Goal: Information Seeking & Learning: Learn about a topic

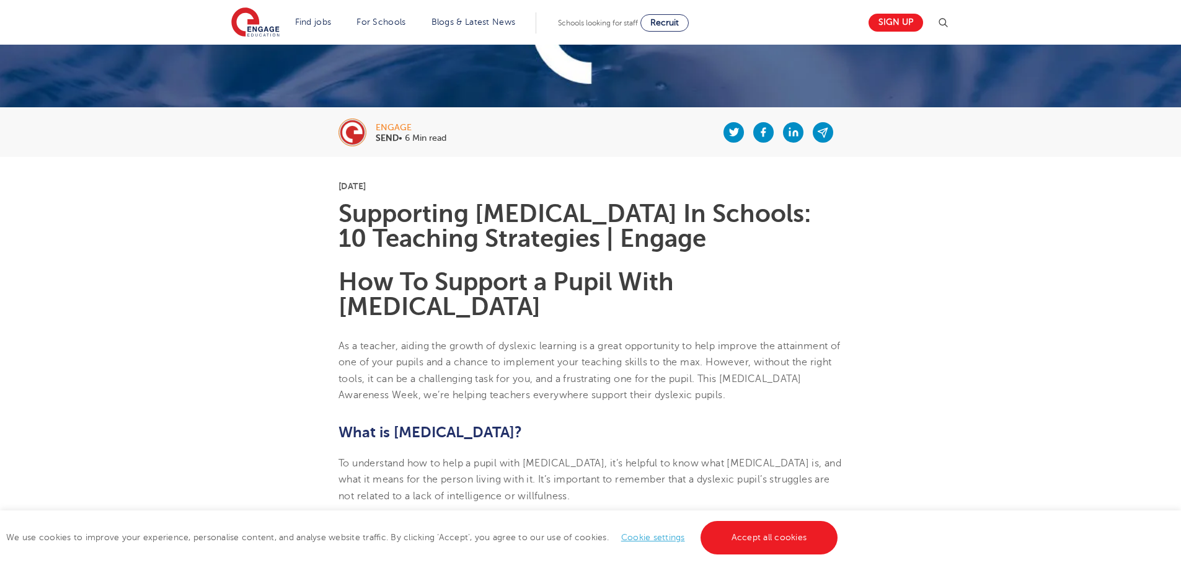
scroll to position [248, 0]
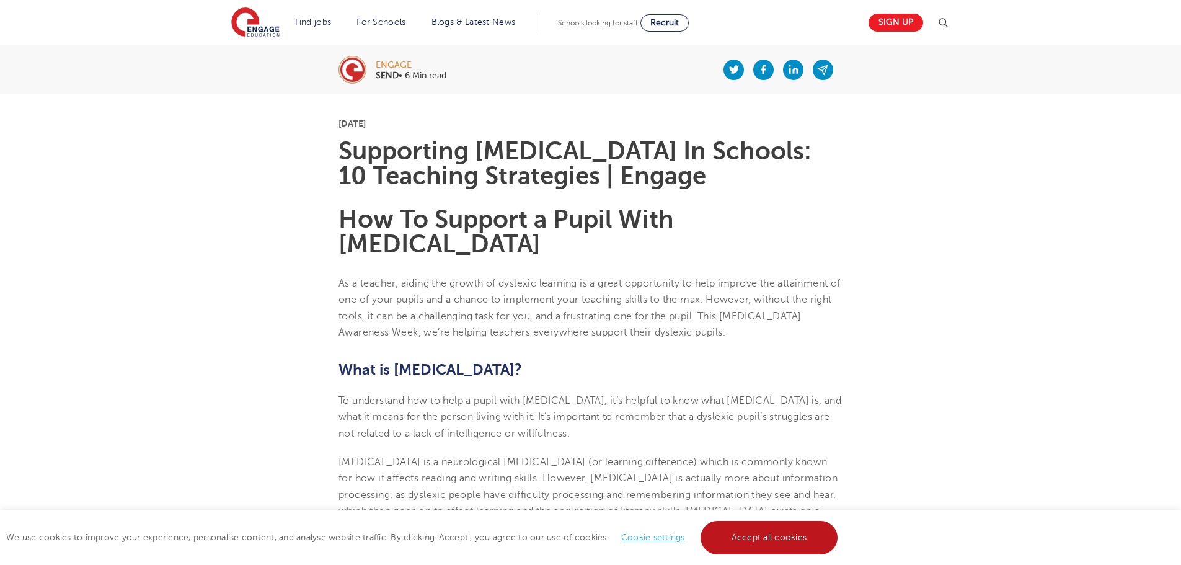
click at [773, 539] on link "Accept all cookies" at bounding box center [769, 537] width 138 height 33
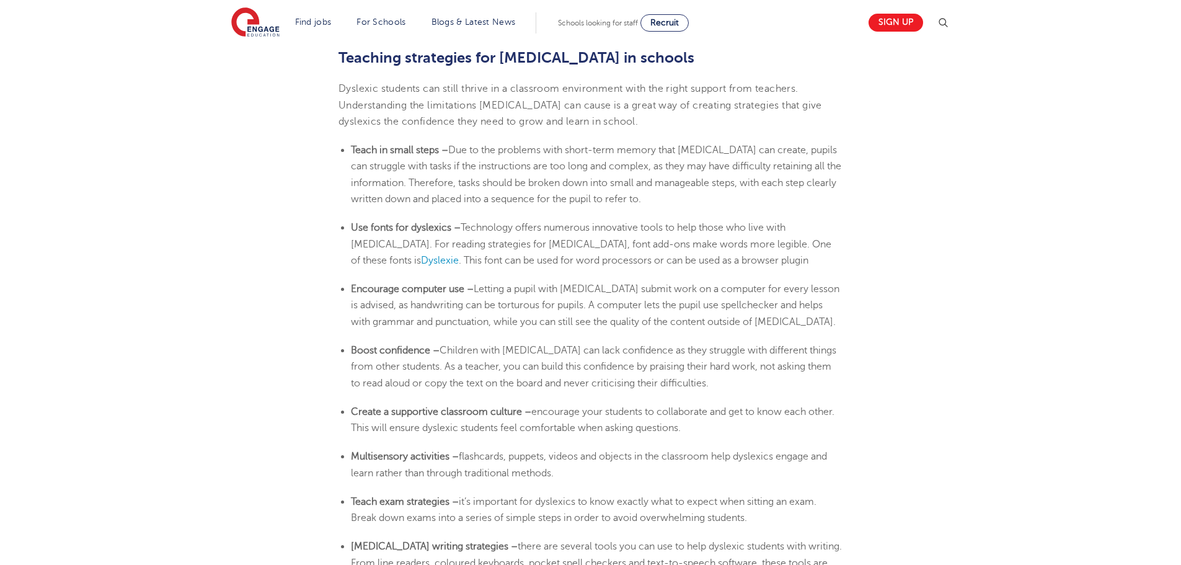
scroll to position [2045, 0]
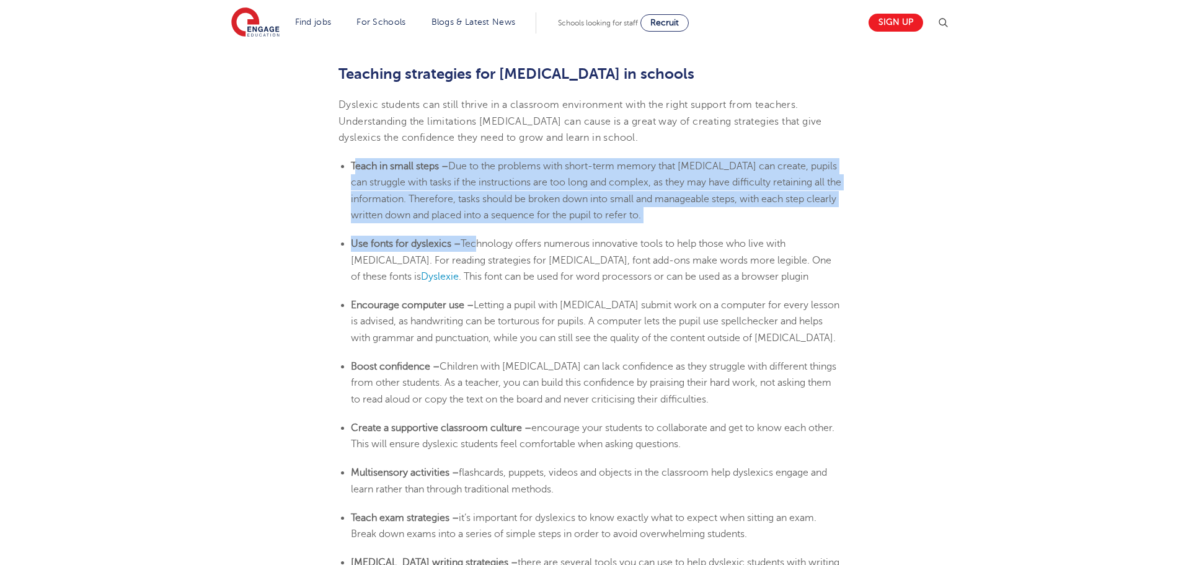
drag, startPoint x: 353, startPoint y: 139, endPoint x: 474, endPoint y: 221, distance: 146.0
click at [475, 238] on span "Technology offers numerous innovative tools to help those who live with [MEDICA…" at bounding box center [591, 260] width 480 height 44
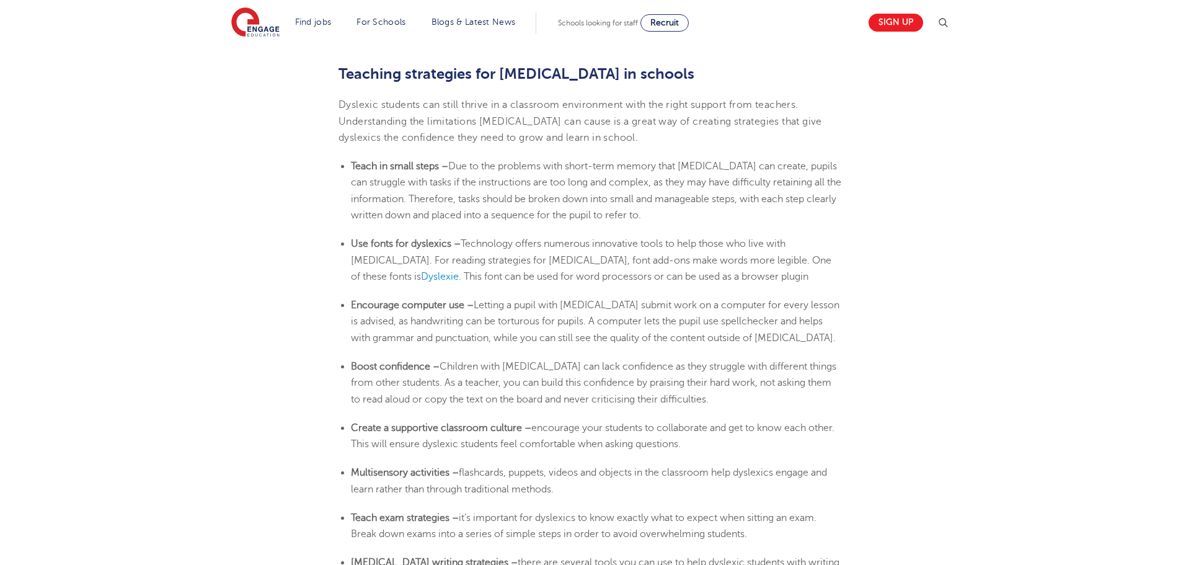
click at [345, 158] on ul "Teach in small steps – Due to the problems with short-term memory that [MEDICAL…" at bounding box center [590, 190] width 504 height 65
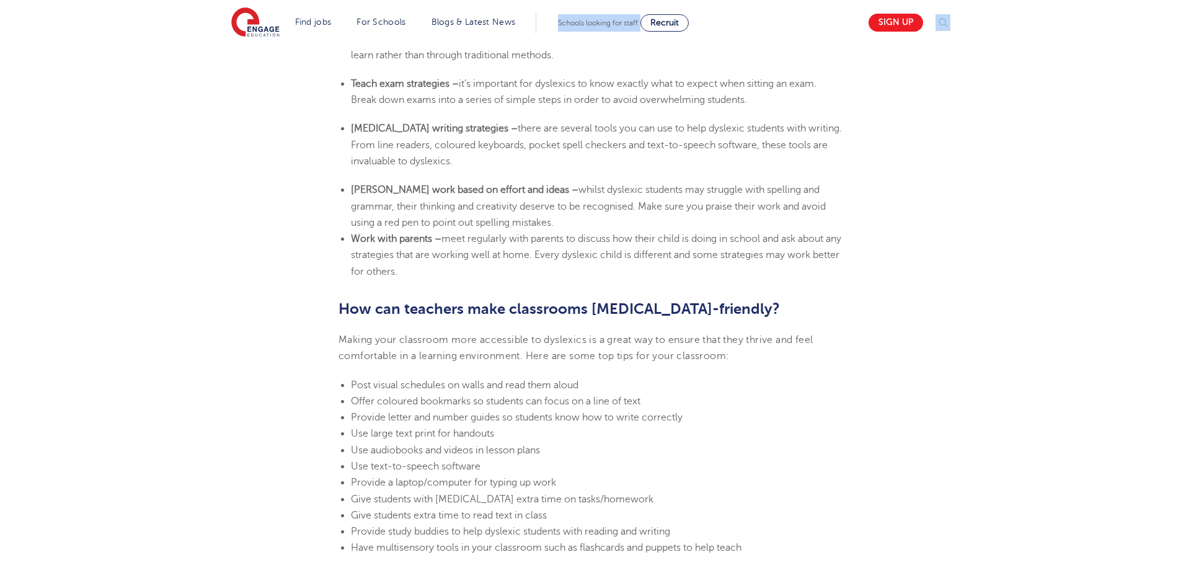
scroll to position [2479, 0]
drag, startPoint x: 352, startPoint y: 139, endPoint x: 563, endPoint y: 250, distance: 238.4
copy section "Lorem ip dolor sitam – Con ad eli seddoeiu temp incid-utla etdolo magn aliquaen…"
